Goal: Transaction & Acquisition: Purchase product/service

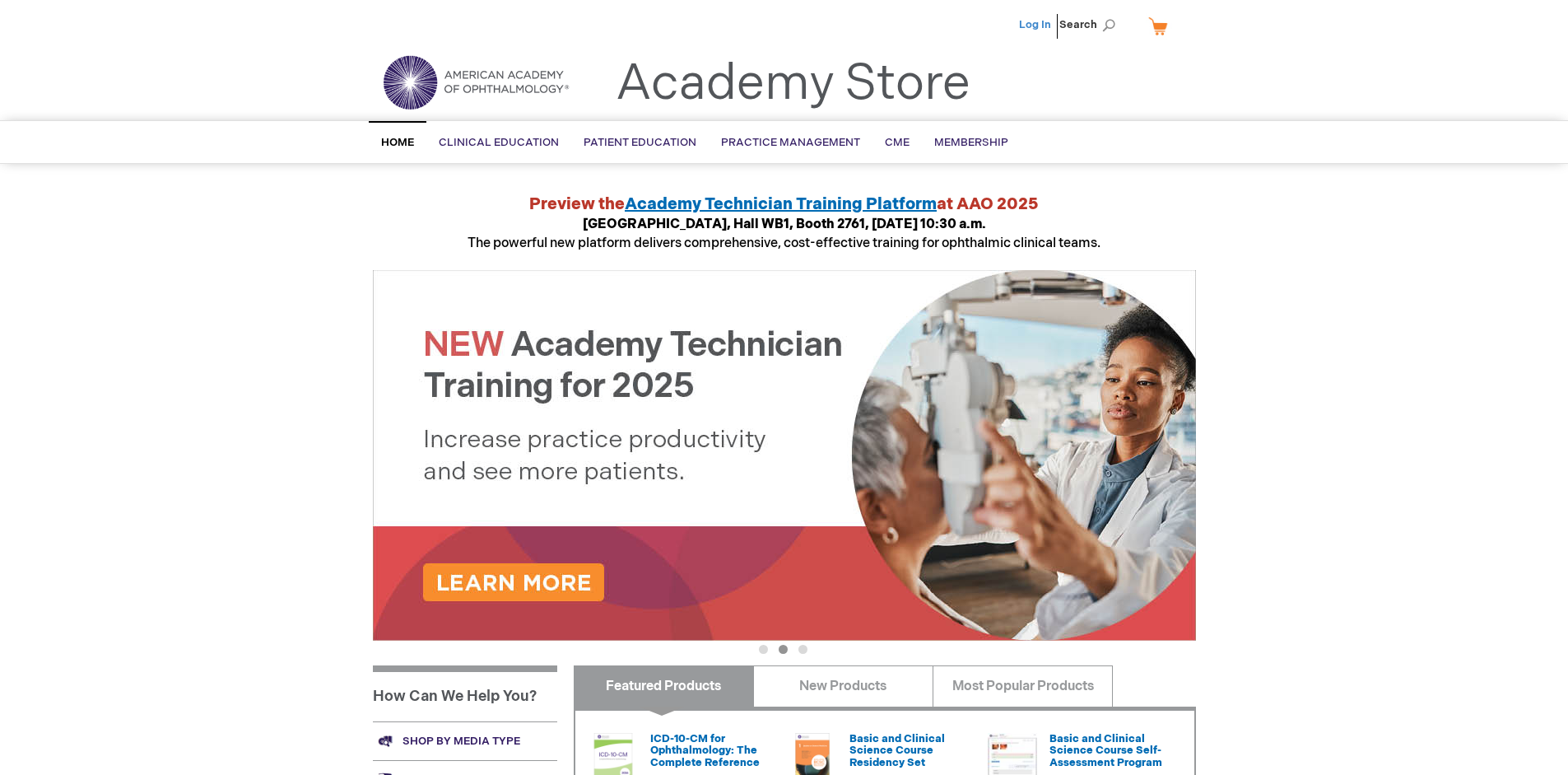
click at [1037, 24] on link "Log In" at bounding box center [1035, 24] width 32 height 13
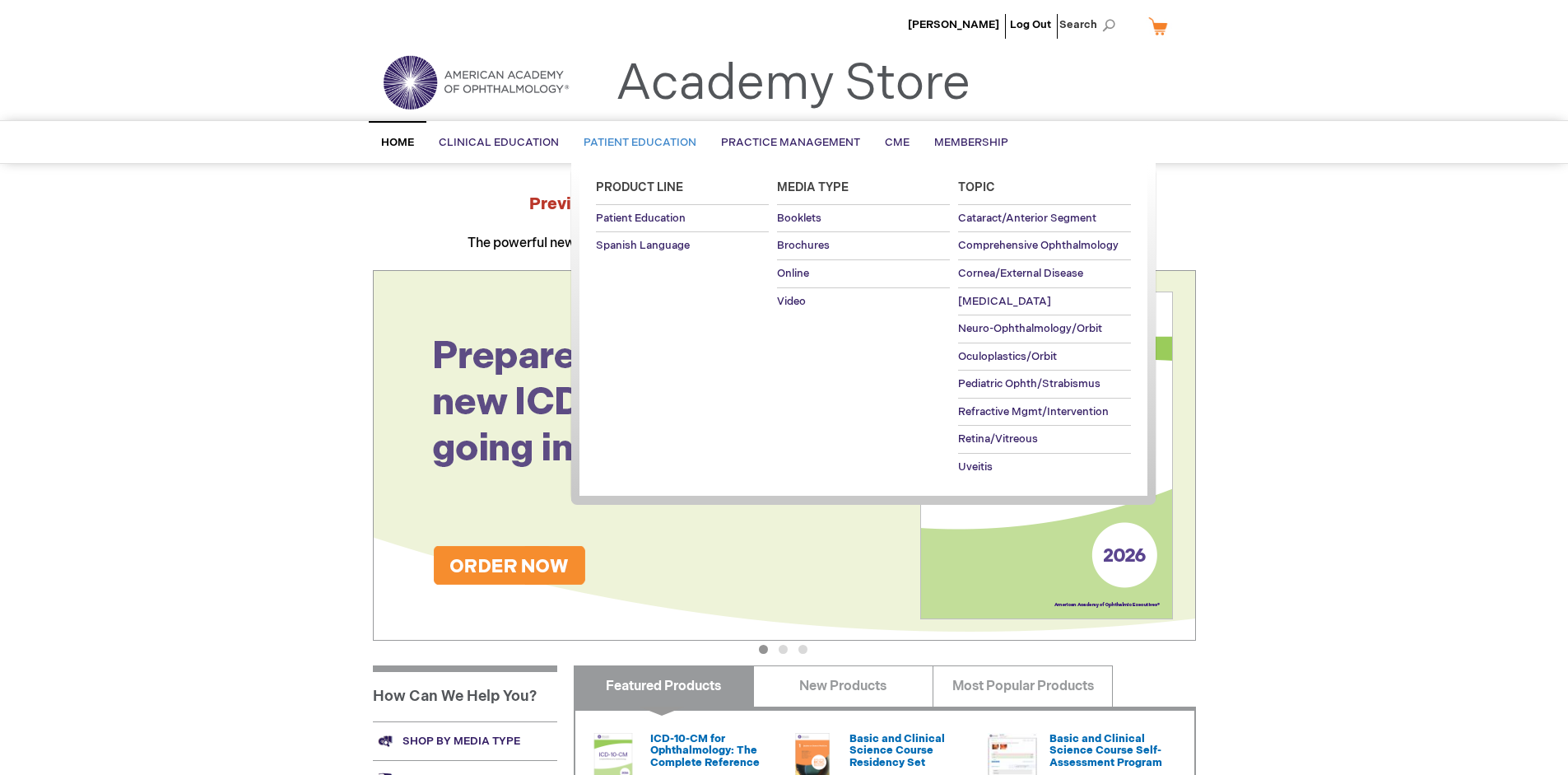
click at [635, 143] on span "Patient Education" at bounding box center [639, 142] width 112 height 13
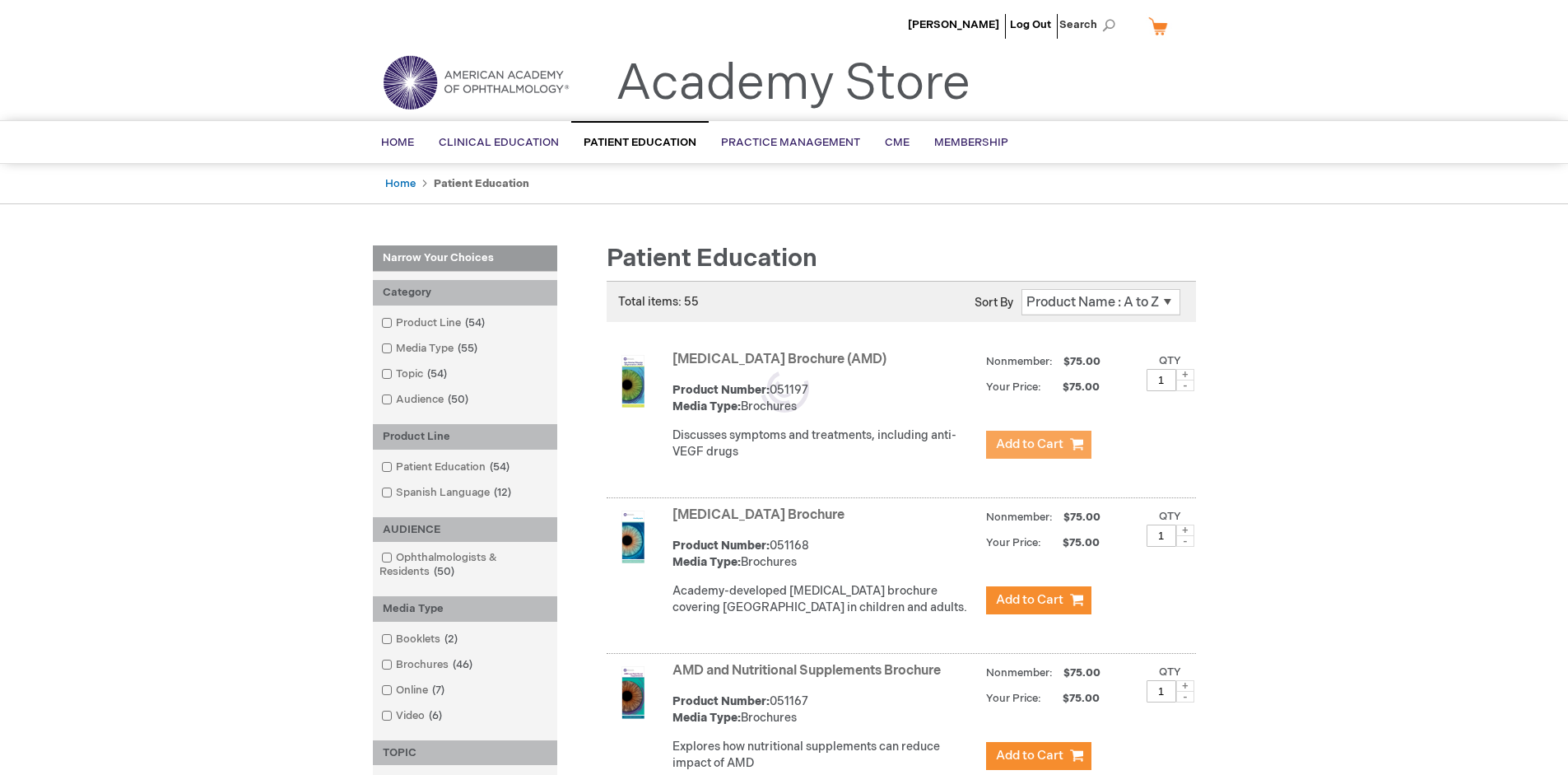
click at [1038, 445] on span "Add to Cart" at bounding box center [1029, 445] width 67 height 16
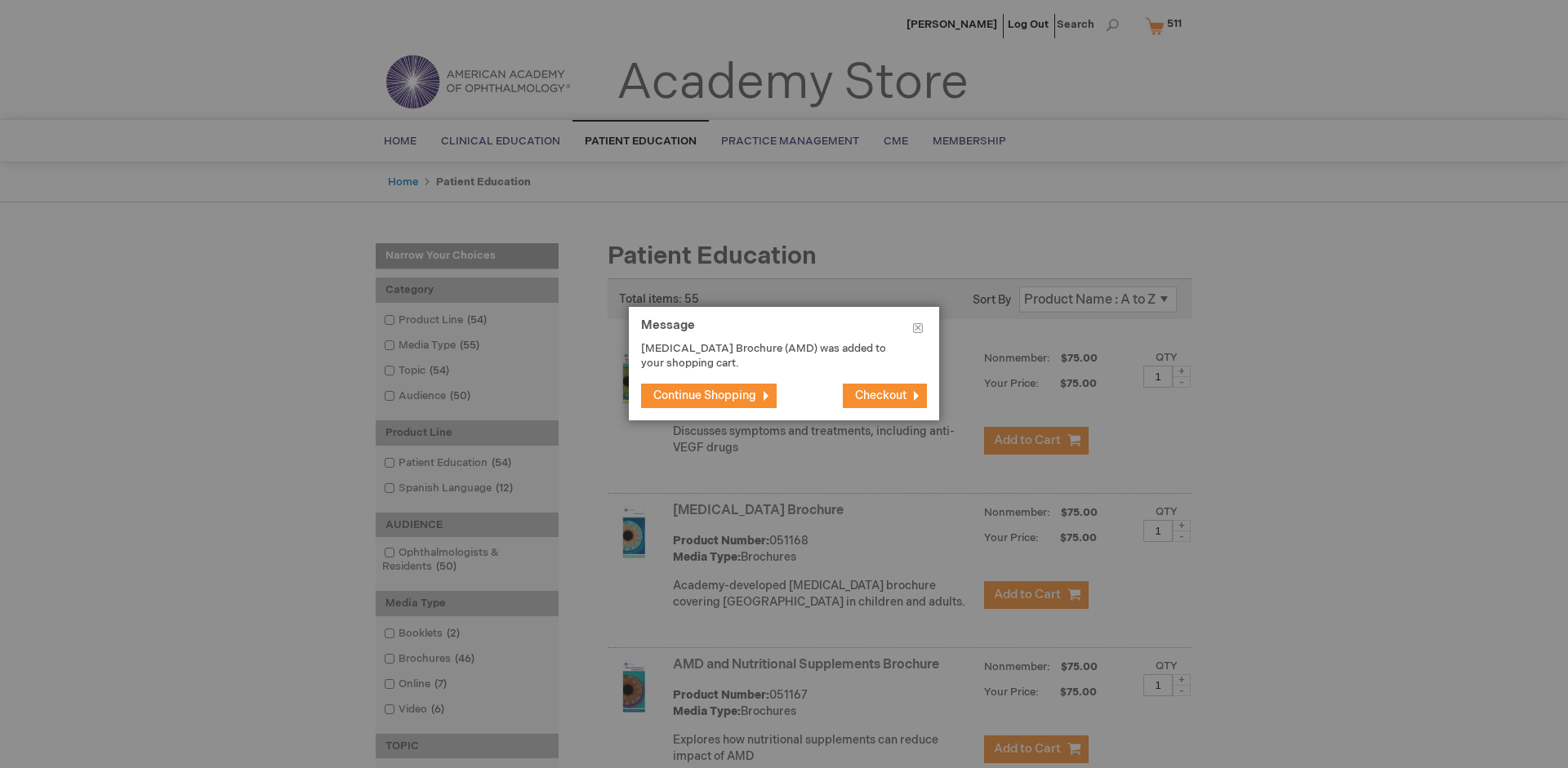
click at [705, 395] on span "Continue Shopping" at bounding box center [705, 395] width 103 height 14
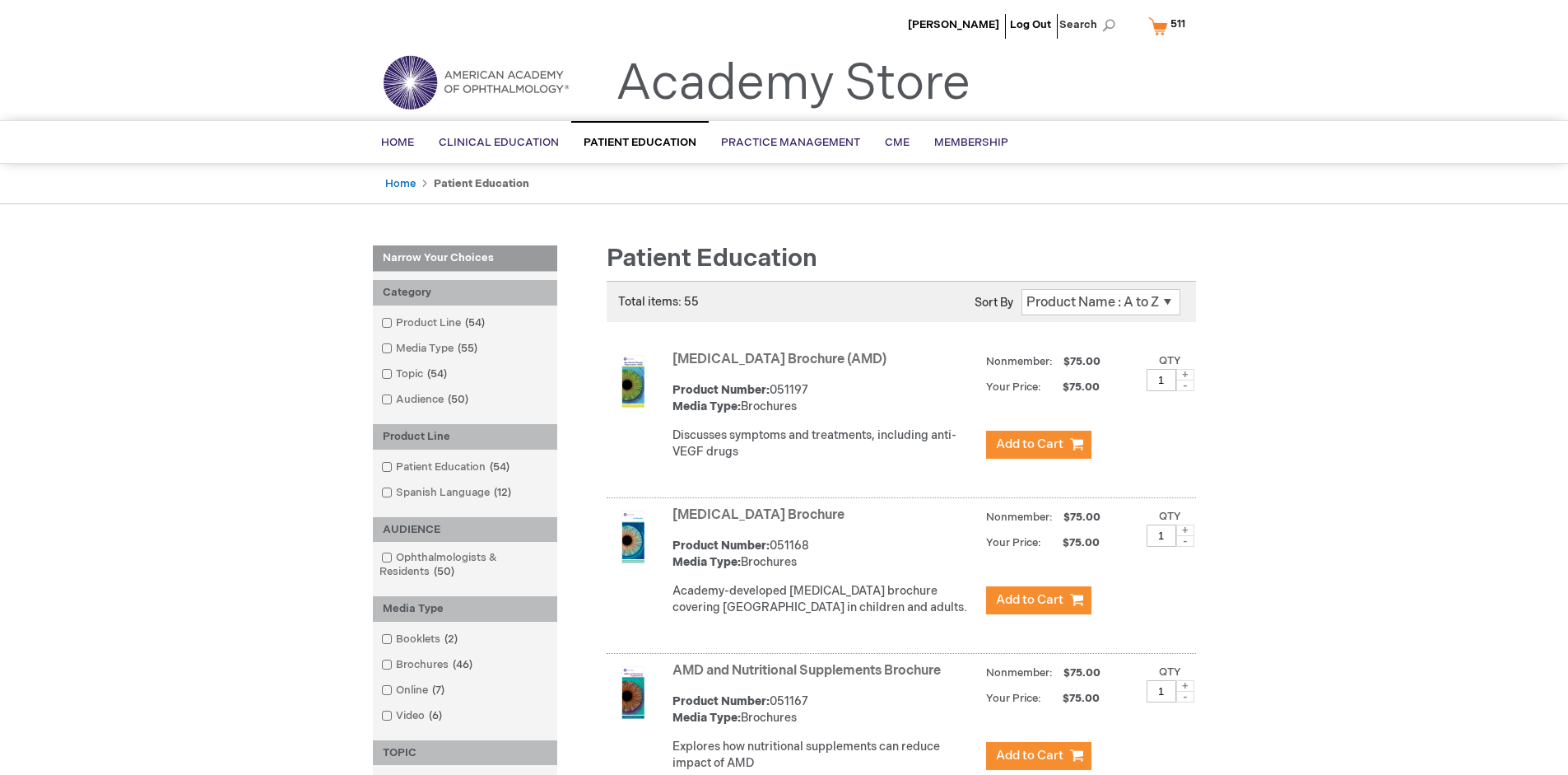
click at [810, 678] on link "AMD and Nutritional Supplements Brochure" at bounding box center [806, 670] width 269 height 16
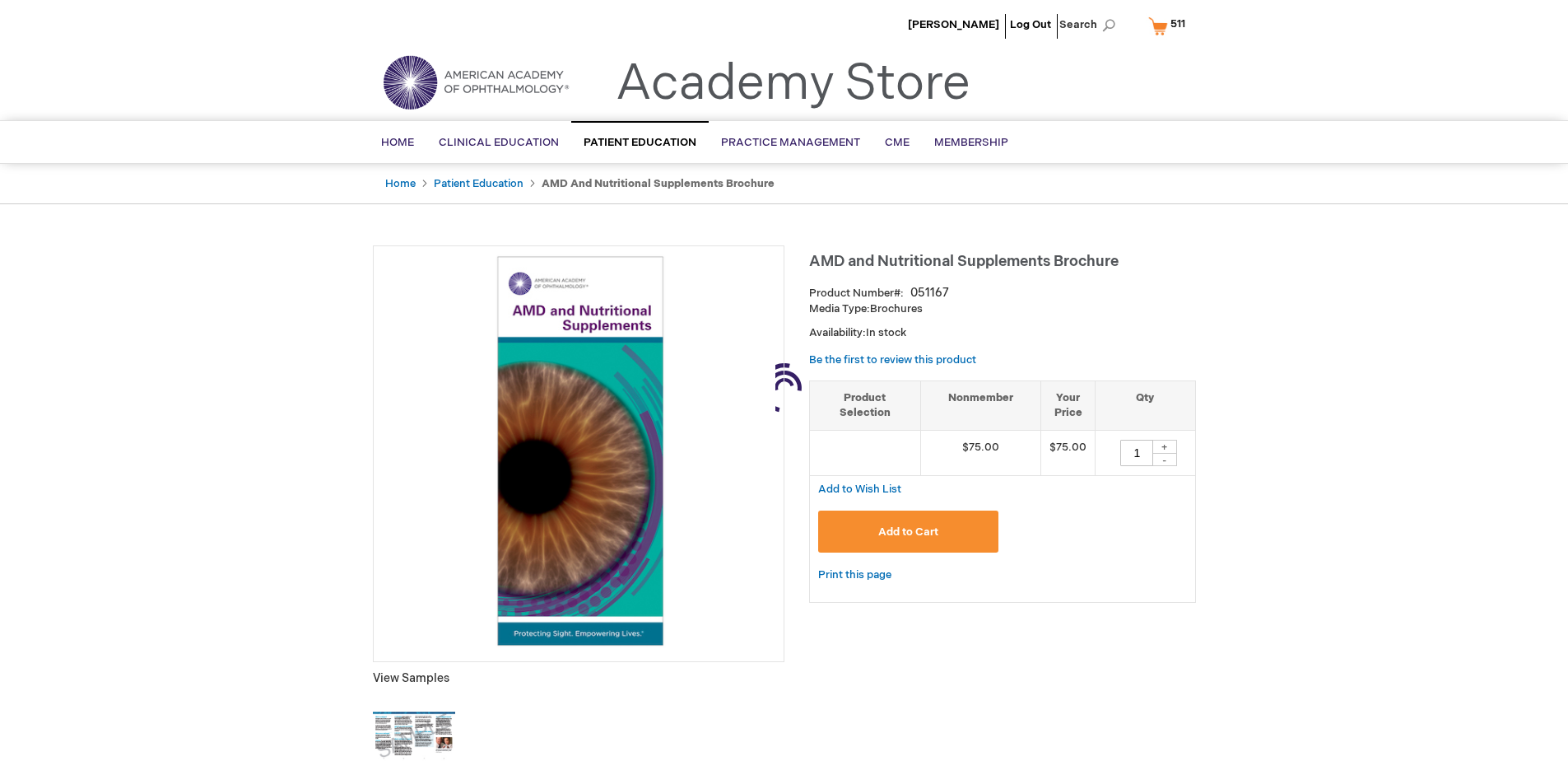
type input "1"
click at [908, 531] on span "Add to Cart" at bounding box center [909, 532] width 61 height 13
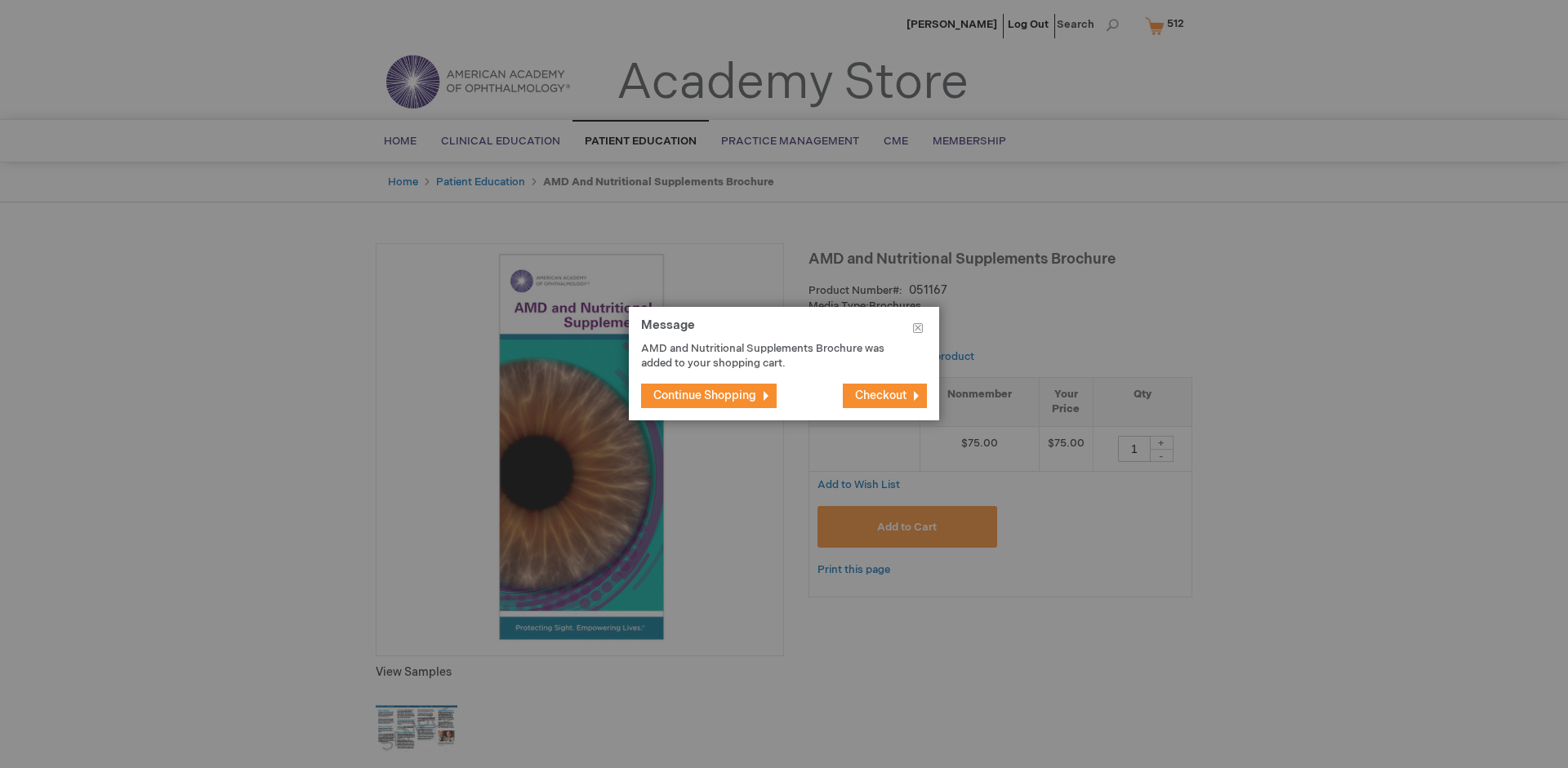
click at [705, 395] on span "Continue Shopping" at bounding box center [705, 395] width 103 height 14
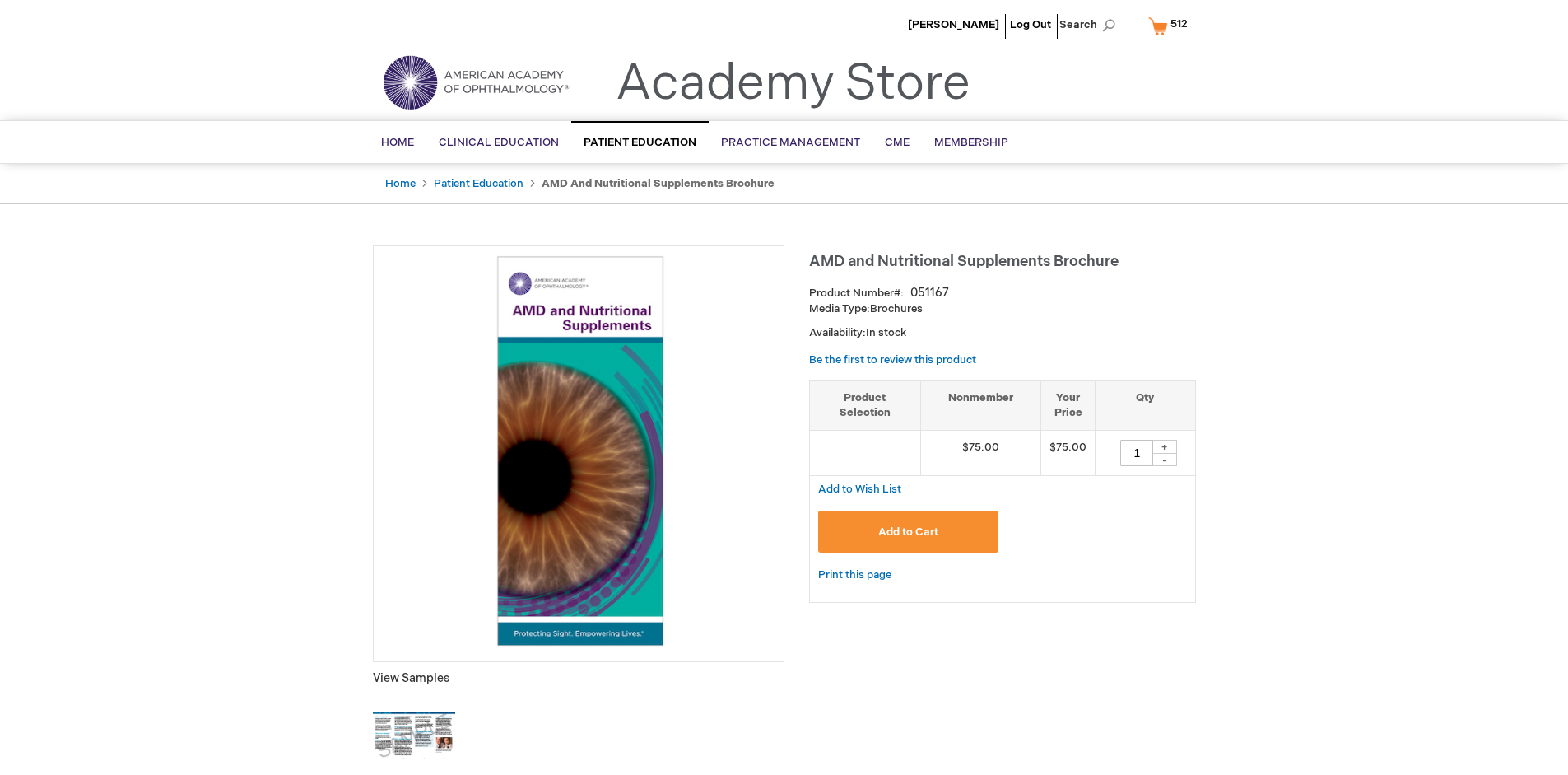
click at [1170, 25] on span "512" at bounding box center [1179, 23] width 18 height 13
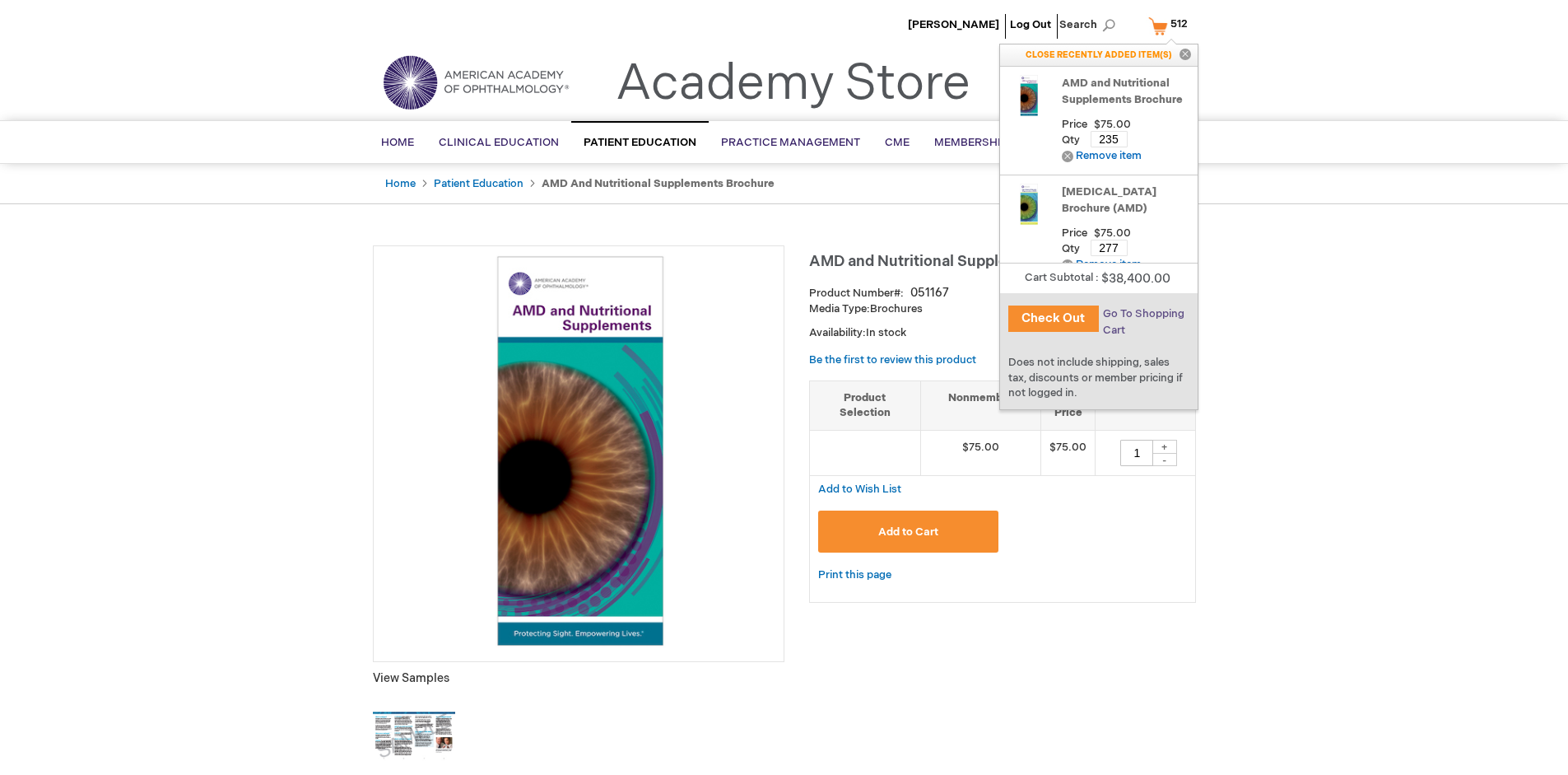
click at [1142, 314] on span "Go To Shopping Cart" at bounding box center [1143, 322] width 81 height 29
